Goal: Transaction & Acquisition: Purchase product/service

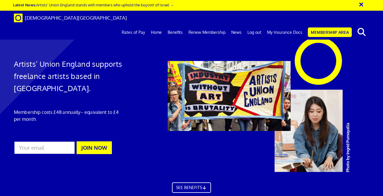
scroll to position [0, 2]
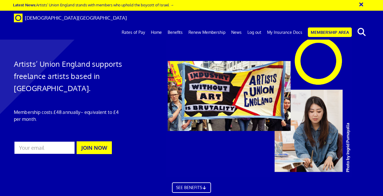
scroll to position [0, 2]
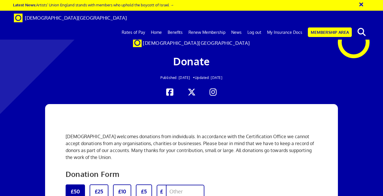
scroll to position [85, 0]
select select "AUE Zine (£6 - Solidarity Price)"
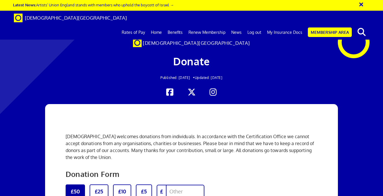
click at [193, 42] on span "[DEMOGRAPHIC_DATA][GEOGRAPHIC_DATA]" at bounding box center [196, 43] width 107 height 6
click at [164, 43] on div "[DEMOGRAPHIC_DATA][GEOGRAPHIC_DATA]" at bounding box center [191, 43] width 242 height 7
click at [40, 16] on span "[DEMOGRAPHIC_DATA][GEOGRAPHIC_DATA]" at bounding box center [76, 18] width 102 height 6
